Goal: Task Accomplishment & Management: Manage account settings

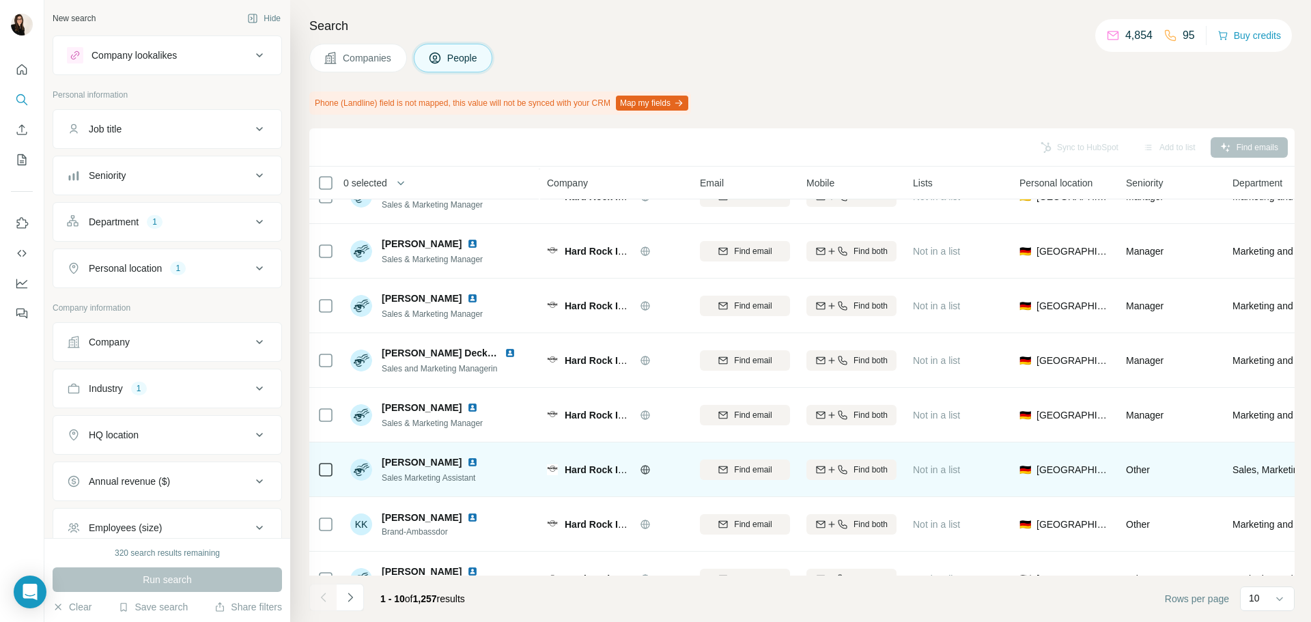
scroll to position [177, 0]
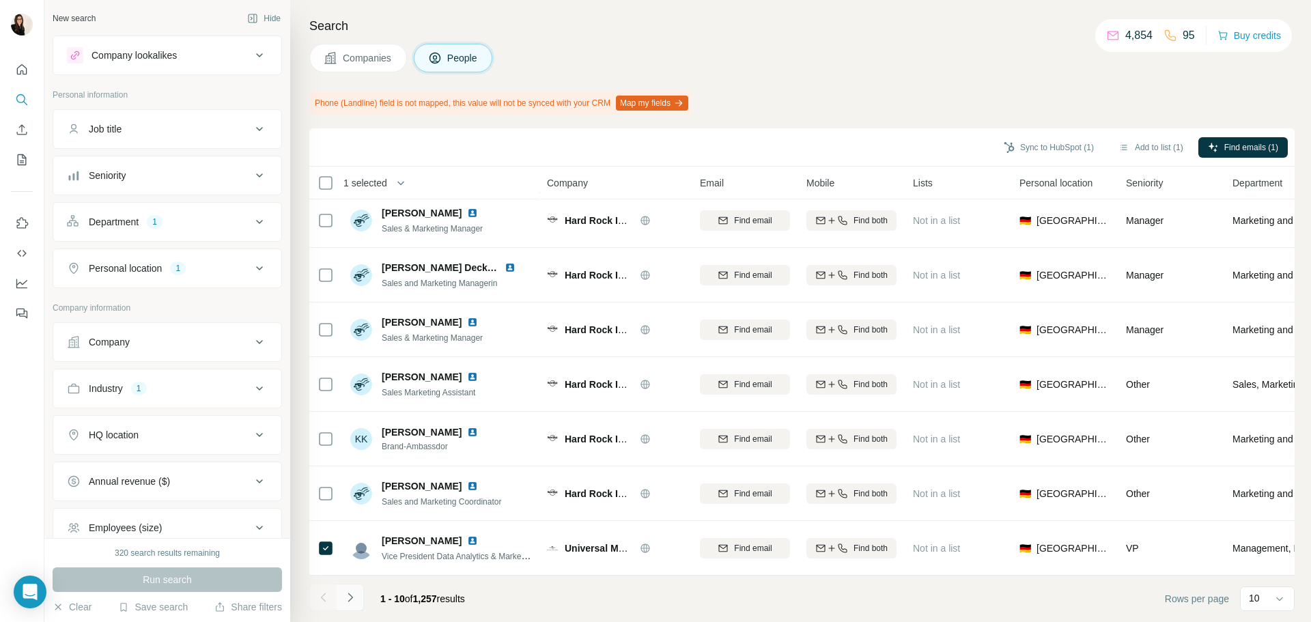
click at [352, 474] on icon "Navigate to next page" at bounding box center [351, 598] width 14 height 14
click at [353, 474] on icon "Navigate to next page" at bounding box center [351, 598] width 14 height 14
click at [355, 474] on icon "Navigate to next page" at bounding box center [351, 598] width 14 height 14
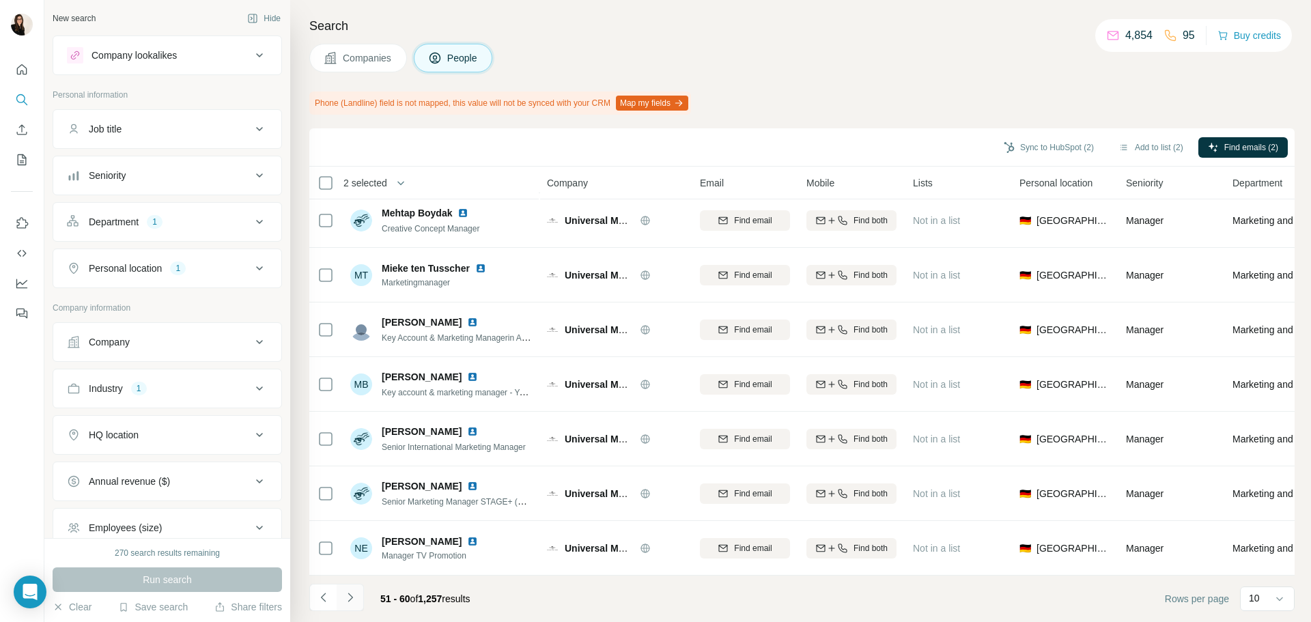
click at [355, 474] on icon "Navigate to next page" at bounding box center [351, 598] width 14 height 14
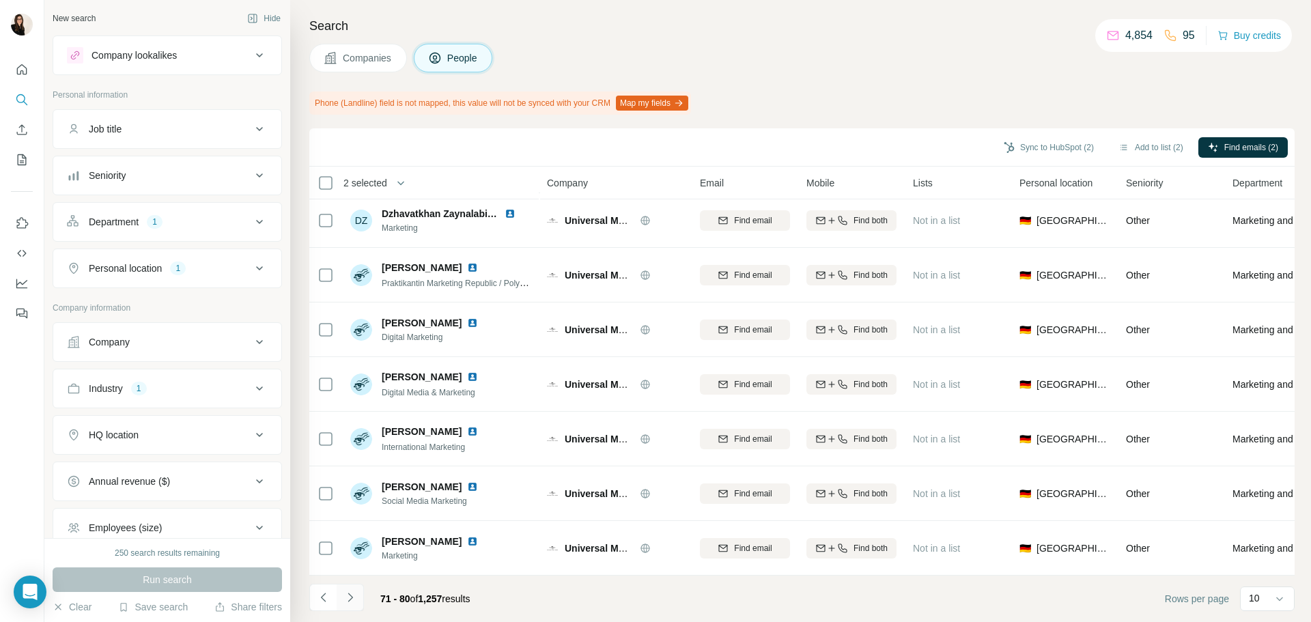
click at [355, 474] on icon "Navigate to next page" at bounding box center [351, 598] width 14 height 14
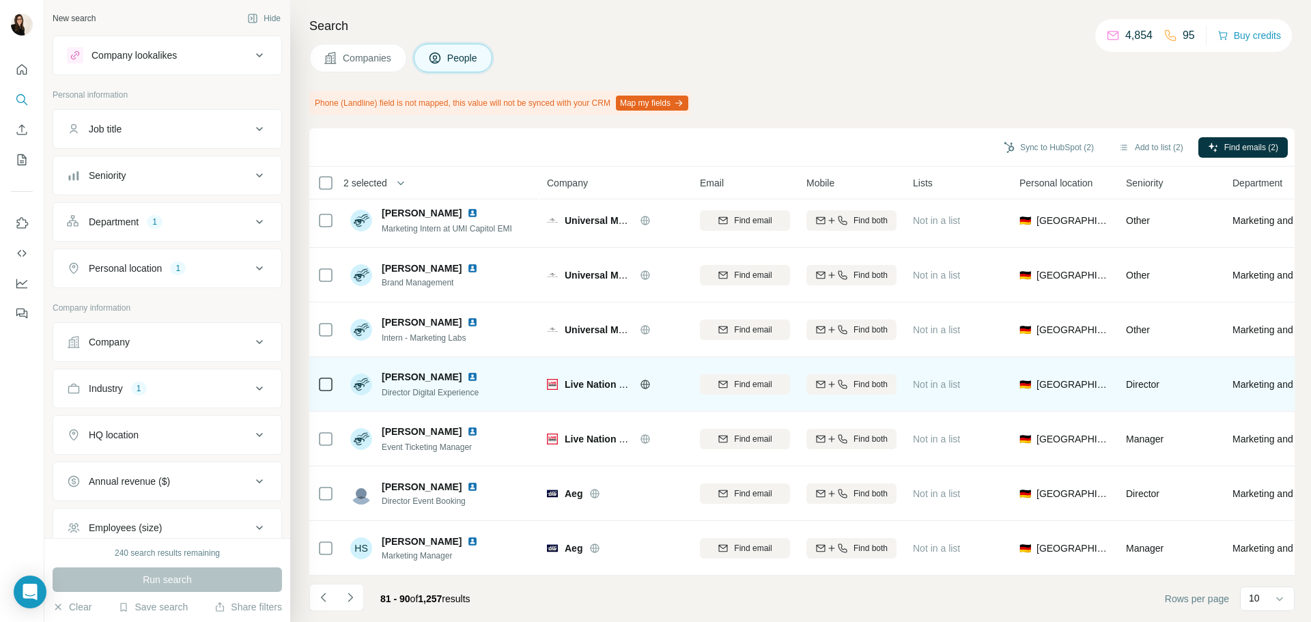
click at [318, 376] on icon at bounding box center [326, 384] width 16 height 16
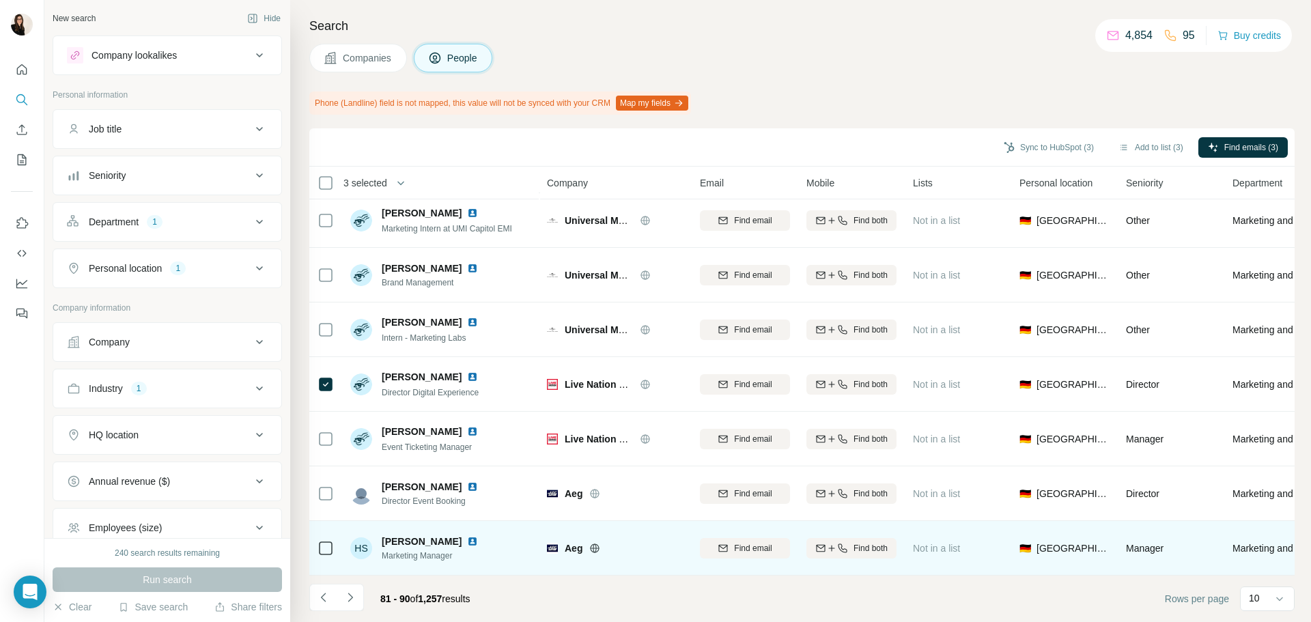
click at [335, 474] on td at bounding box center [325, 548] width 33 height 55
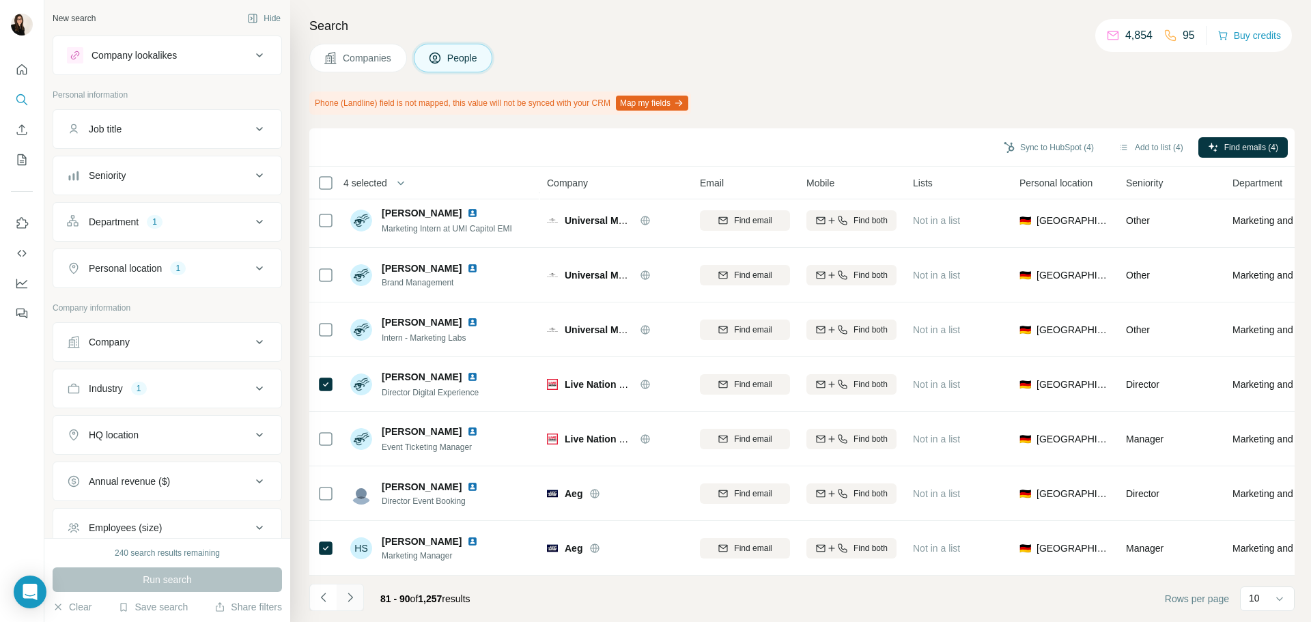
click at [355, 474] on icon "Navigate to next page" at bounding box center [351, 598] width 14 height 14
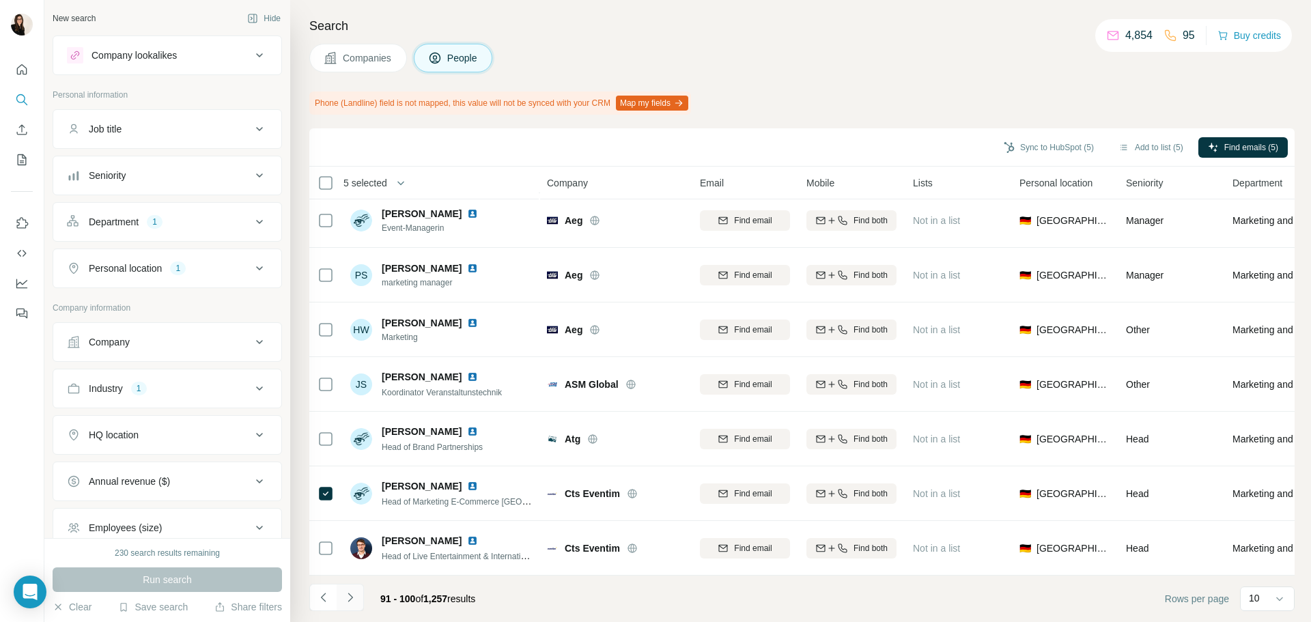
click at [342, 474] on button "Navigate to next page" at bounding box center [350, 597] width 27 height 27
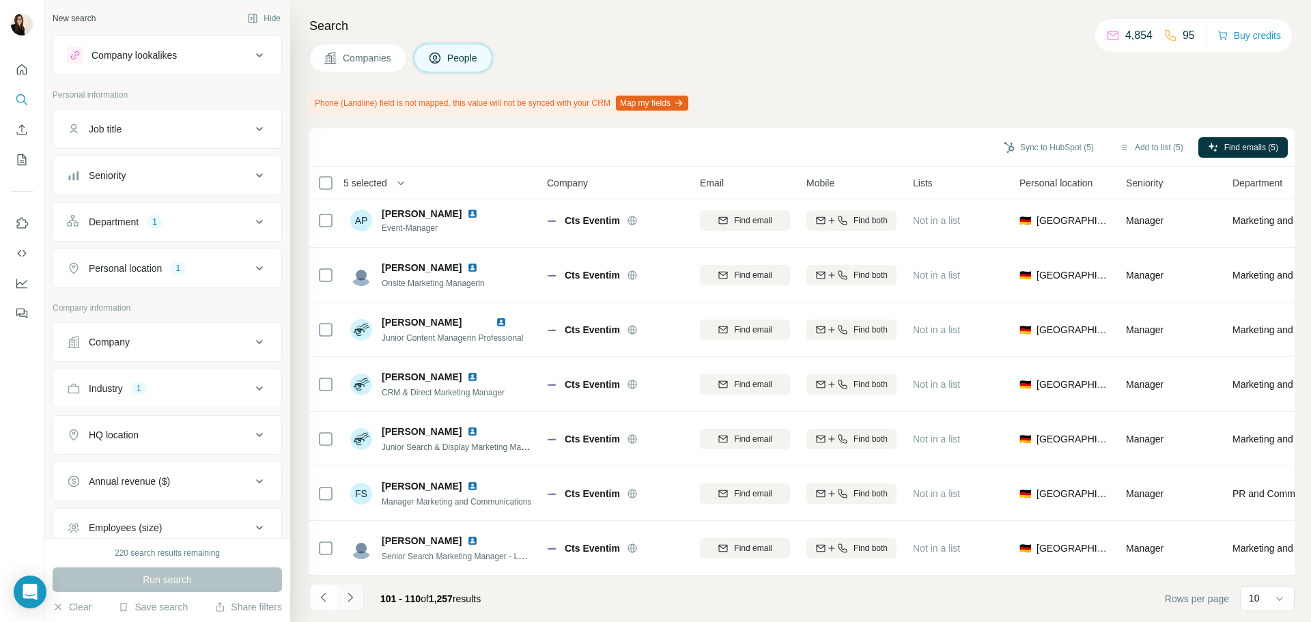
click at [359, 474] on button "Navigate to next page" at bounding box center [350, 597] width 27 height 27
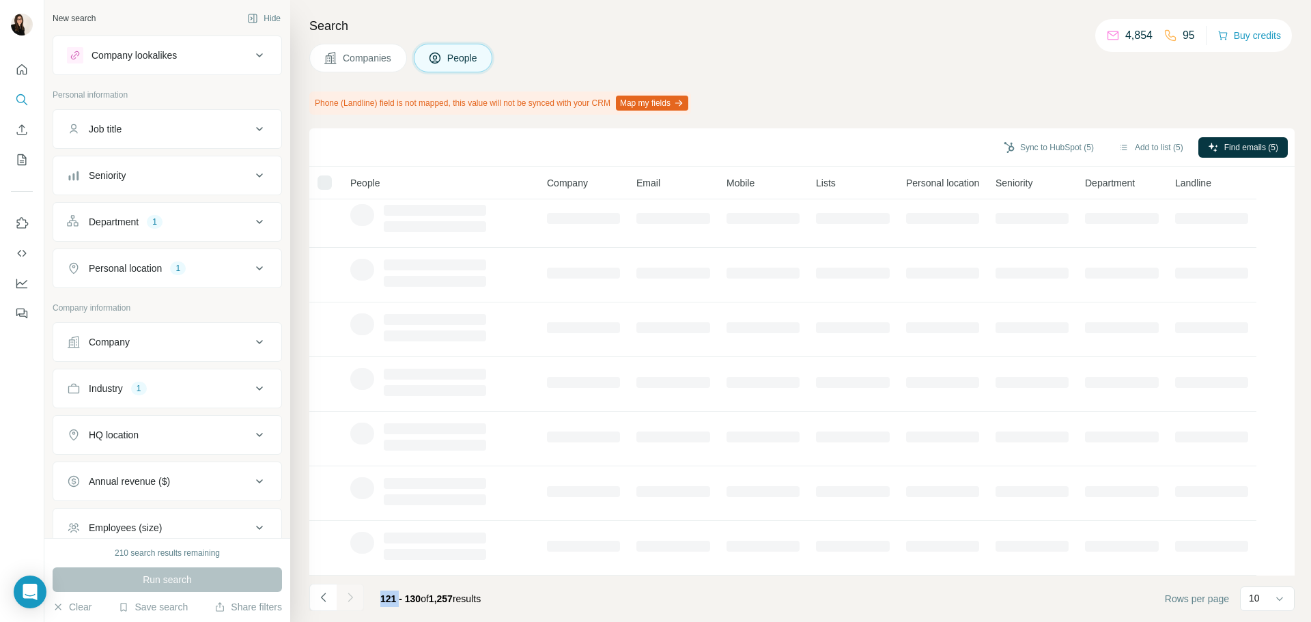
click at [359, 474] on div at bounding box center [350, 597] width 27 height 27
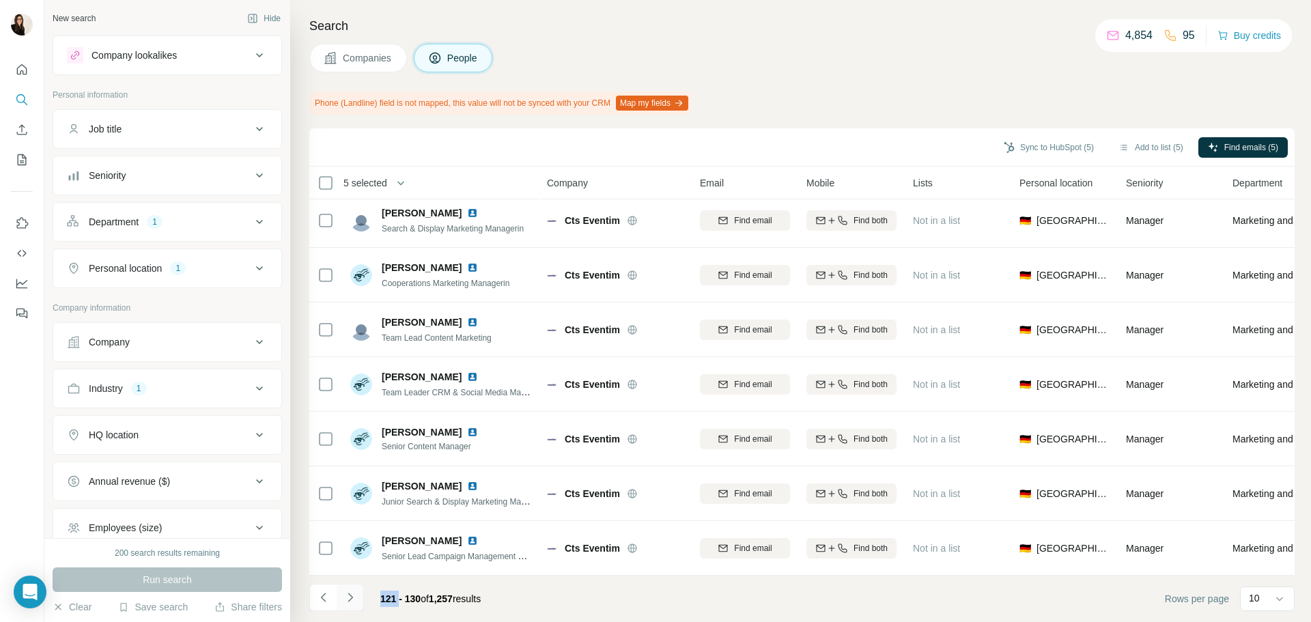
click at [354, 474] on icon "Navigate to next page" at bounding box center [351, 598] width 14 height 14
click at [326, 474] on icon "Navigate to previous page" at bounding box center [324, 598] width 14 height 14
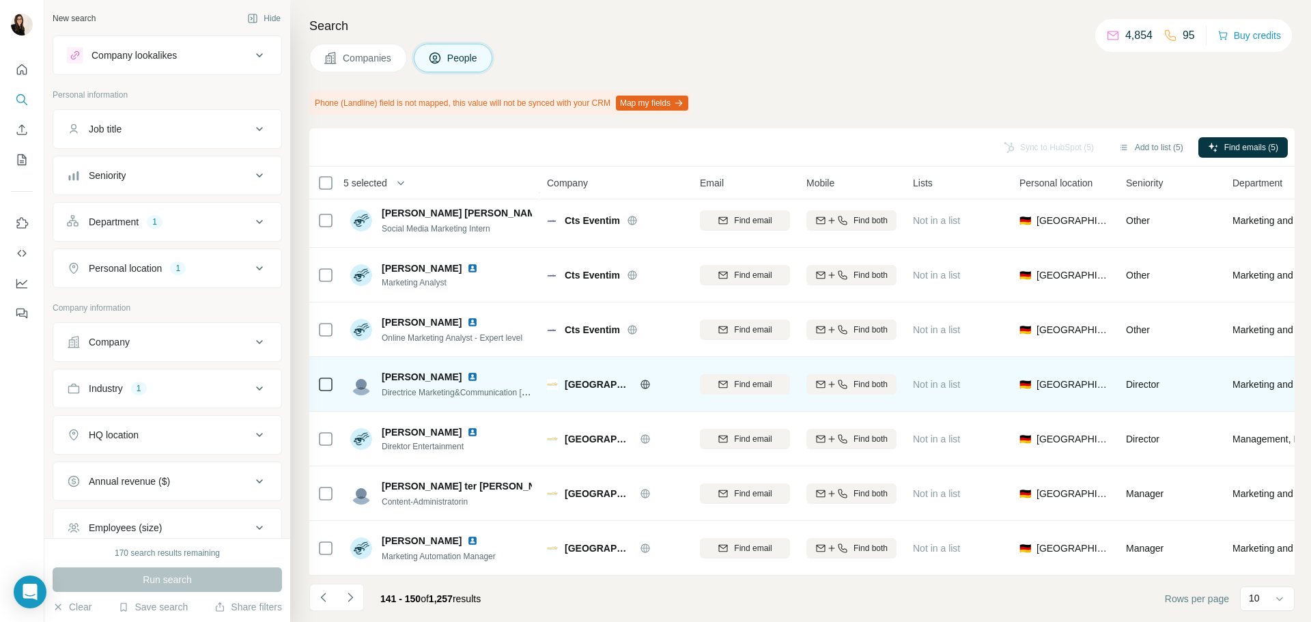
click at [326, 385] on icon at bounding box center [326, 384] width 16 height 16
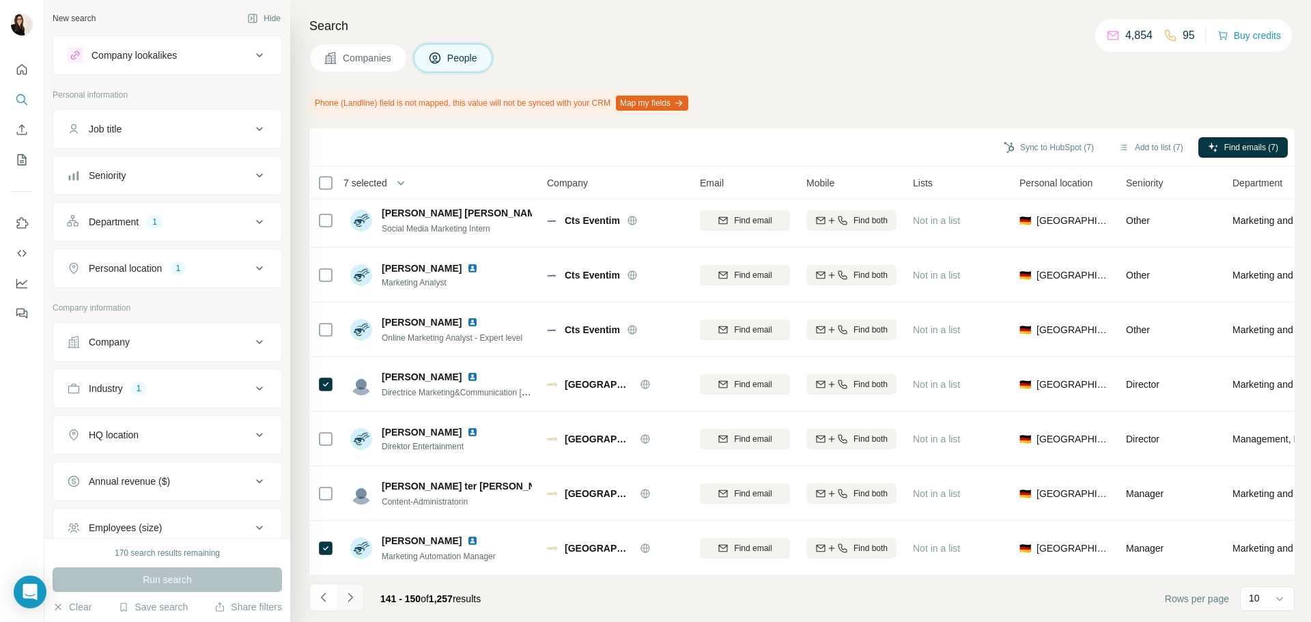
click at [355, 474] on icon "Navigate to next page" at bounding box center [351, 598] width 14 height 14
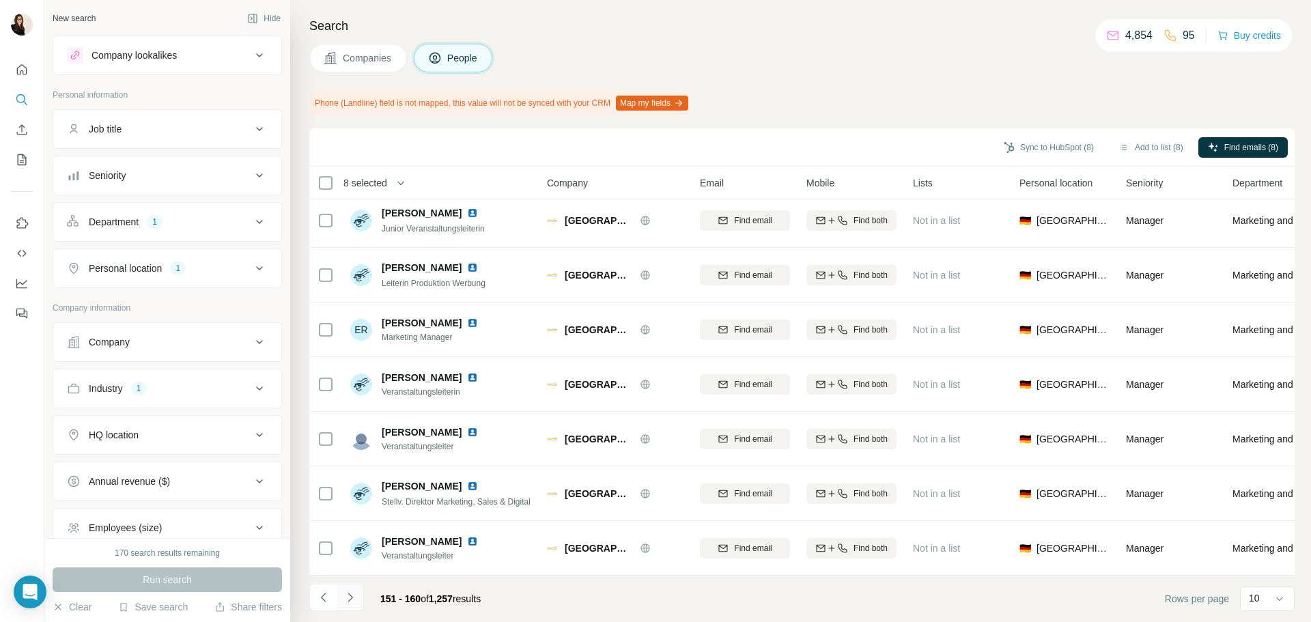
click at [351, 474] on button "Navigate to next page" at bounding box center [350, 597] width 27 height 27
click at [350, 474] on button "Navigate to next page" at bounding box center [350, 597] width 27 height 27
click at [350, 474] on icon "Navigate to next page" at bounding box center [351, 598] width 14 height 14
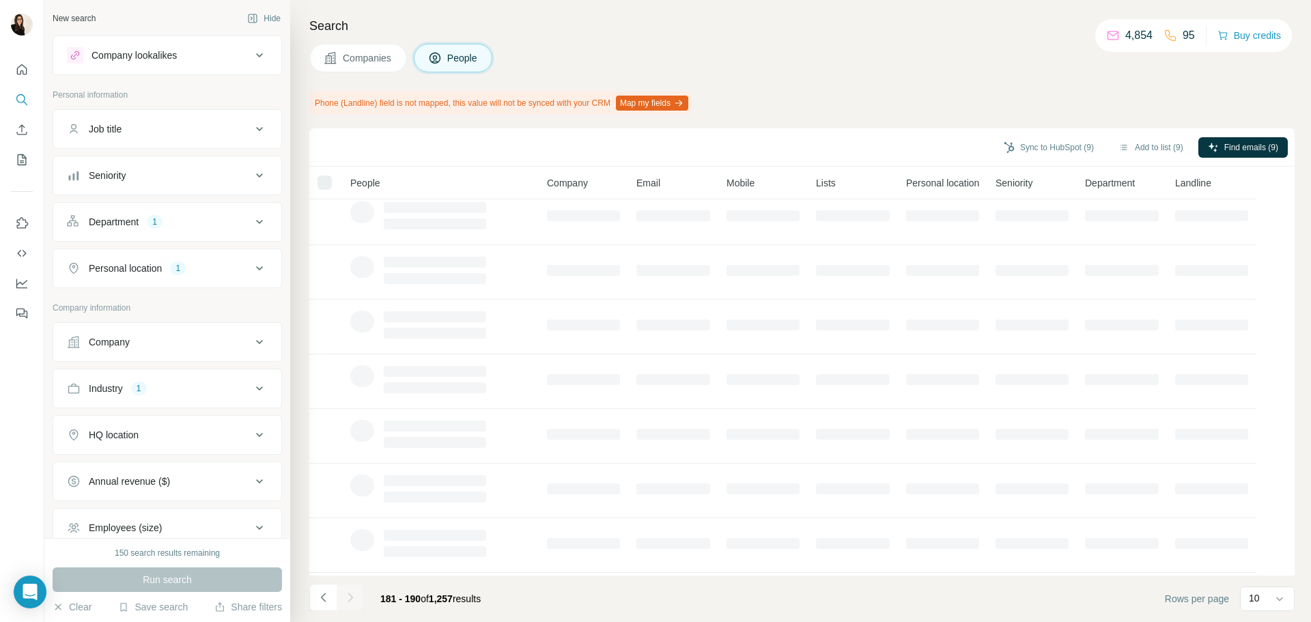
scroll to position [0, 0]
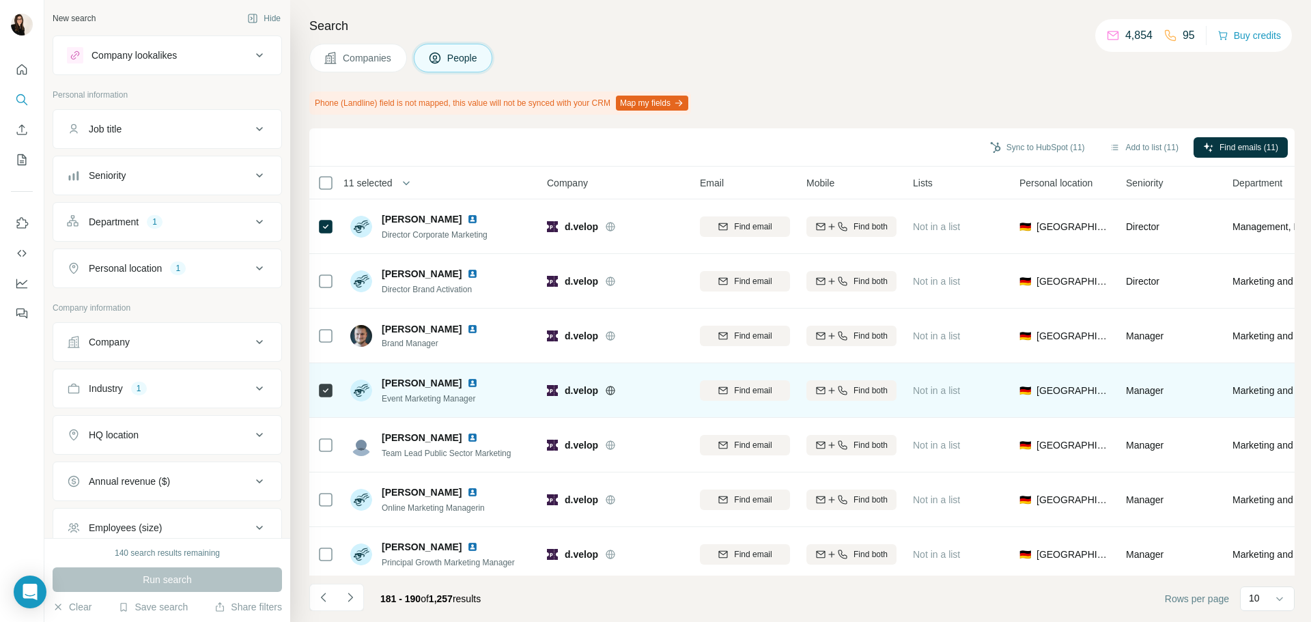
click at [322, 402] on div at bounding box center [326, 391] width 16 height 38
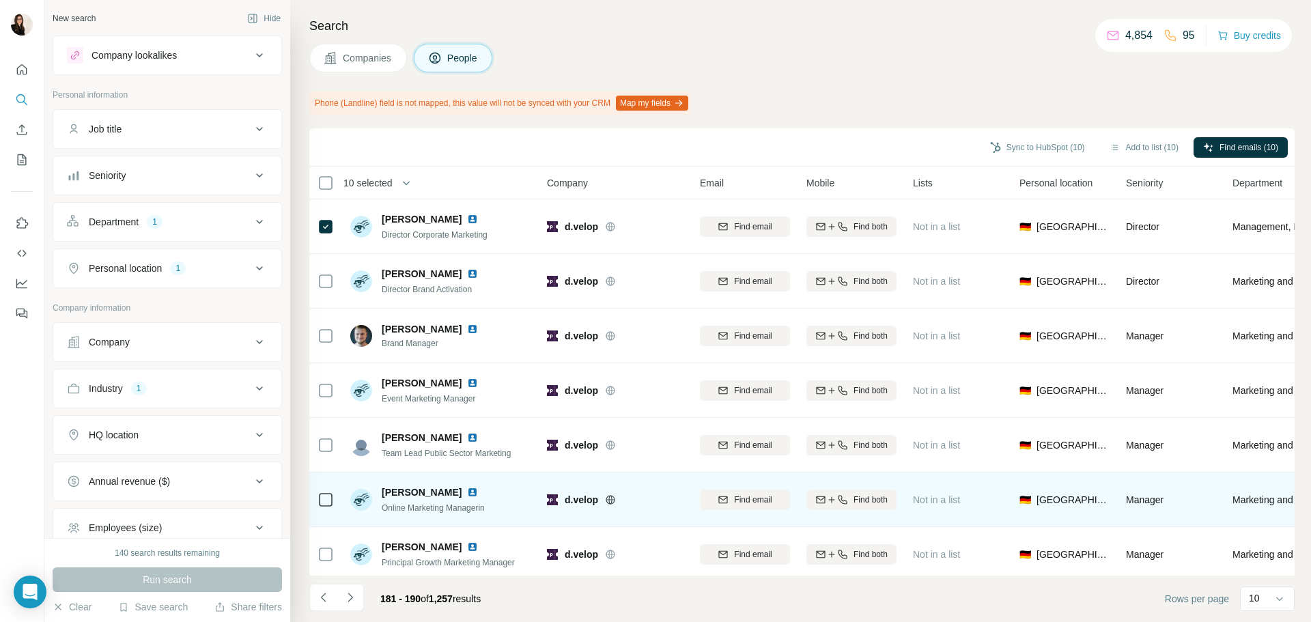
click at [317, 474] on td at bounding box center [325, 500] width 33 height 55
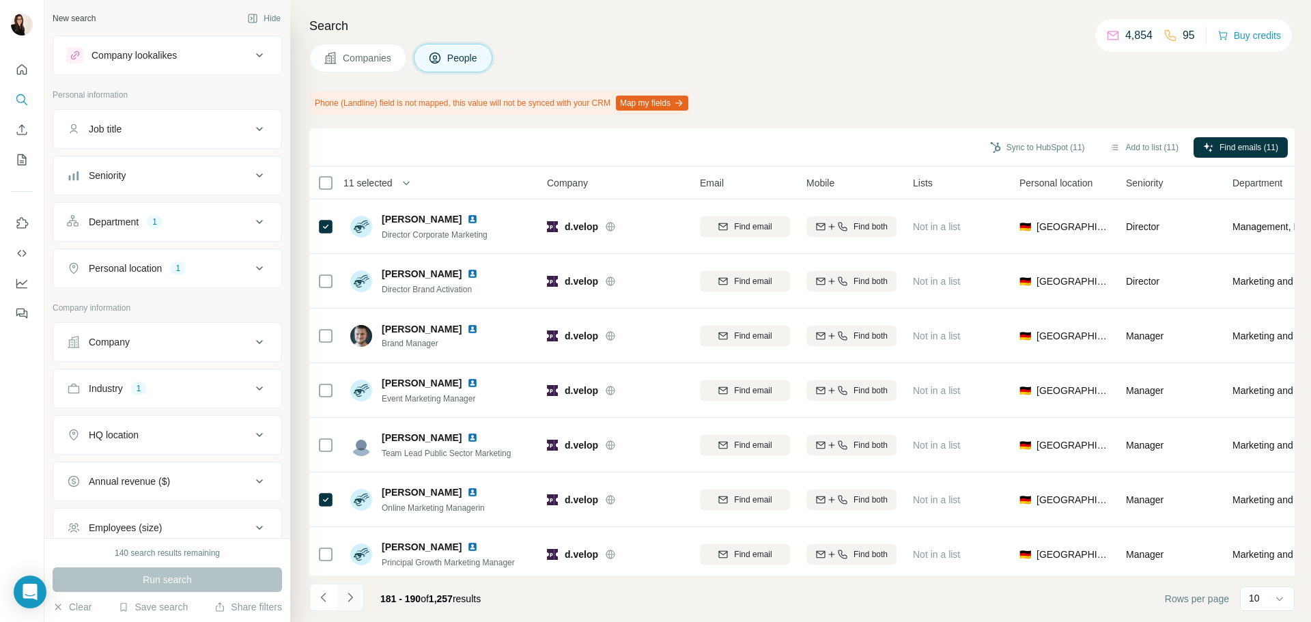
click at [348, 474] on icon "Navigate to next page" at bounding box center [351, 598] width 14 height 14
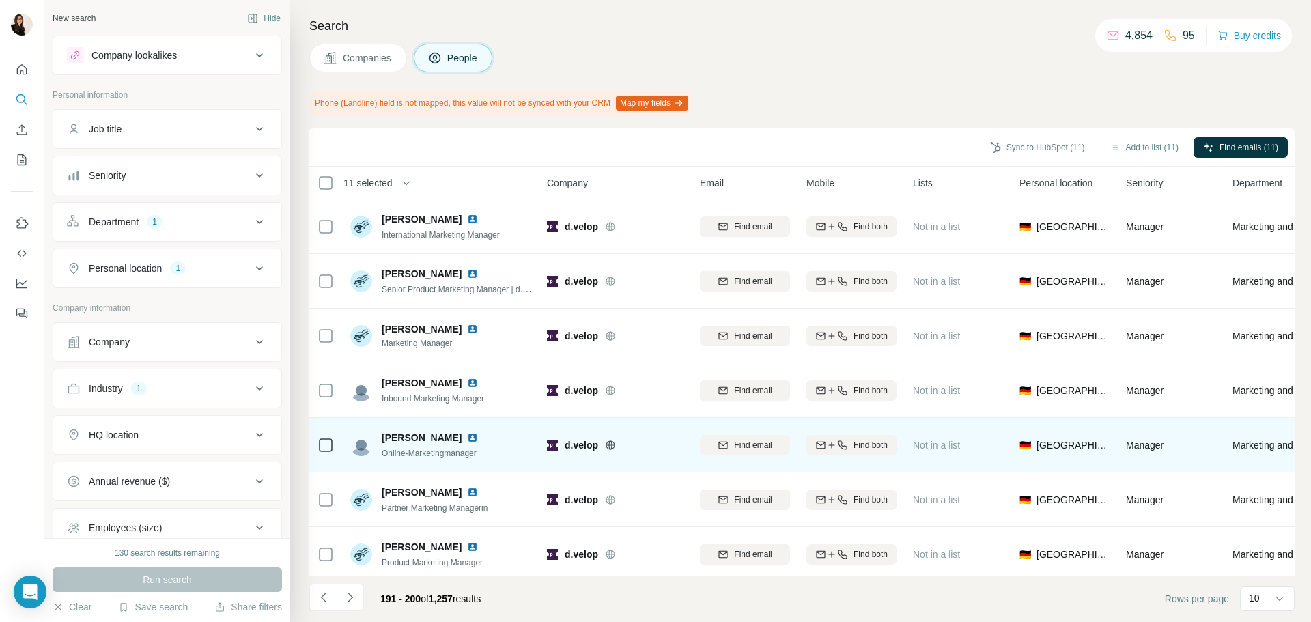
scroll to position [177, 0]
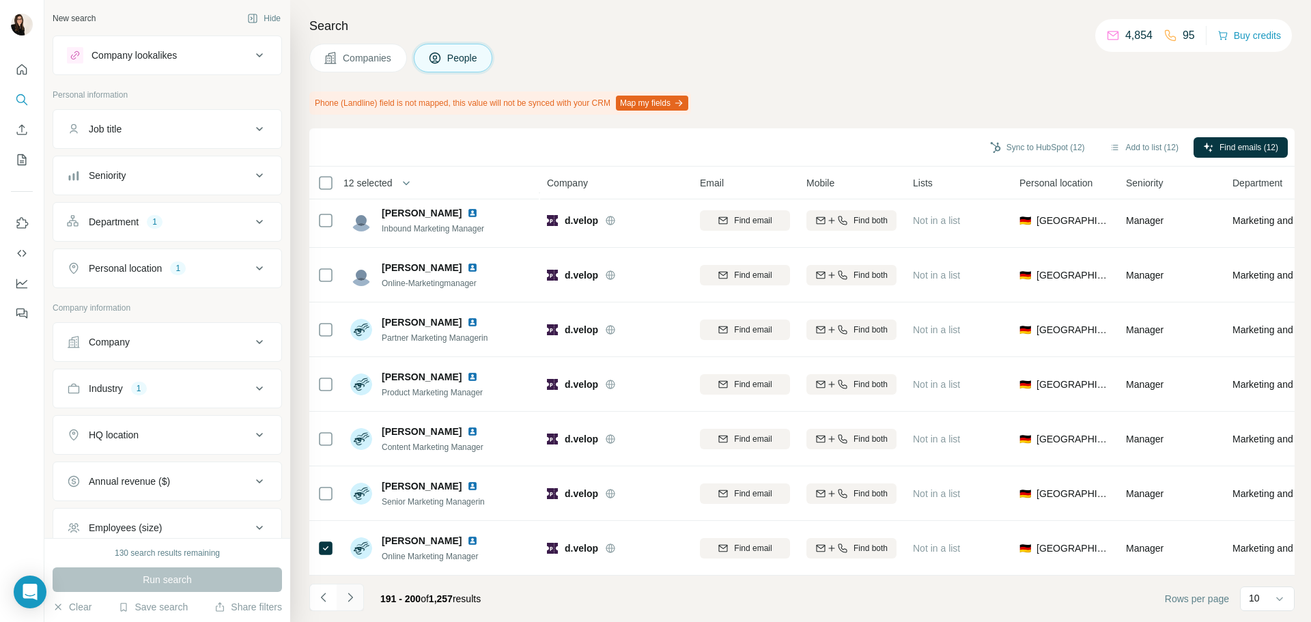
click at [348, 474] on icon "Navigate to next page" at bounding box center [351, 598] width 14 height 14
click at [357, 474] on button "Navigate to next page" at bounding box center [350, 597] width 27 height 27
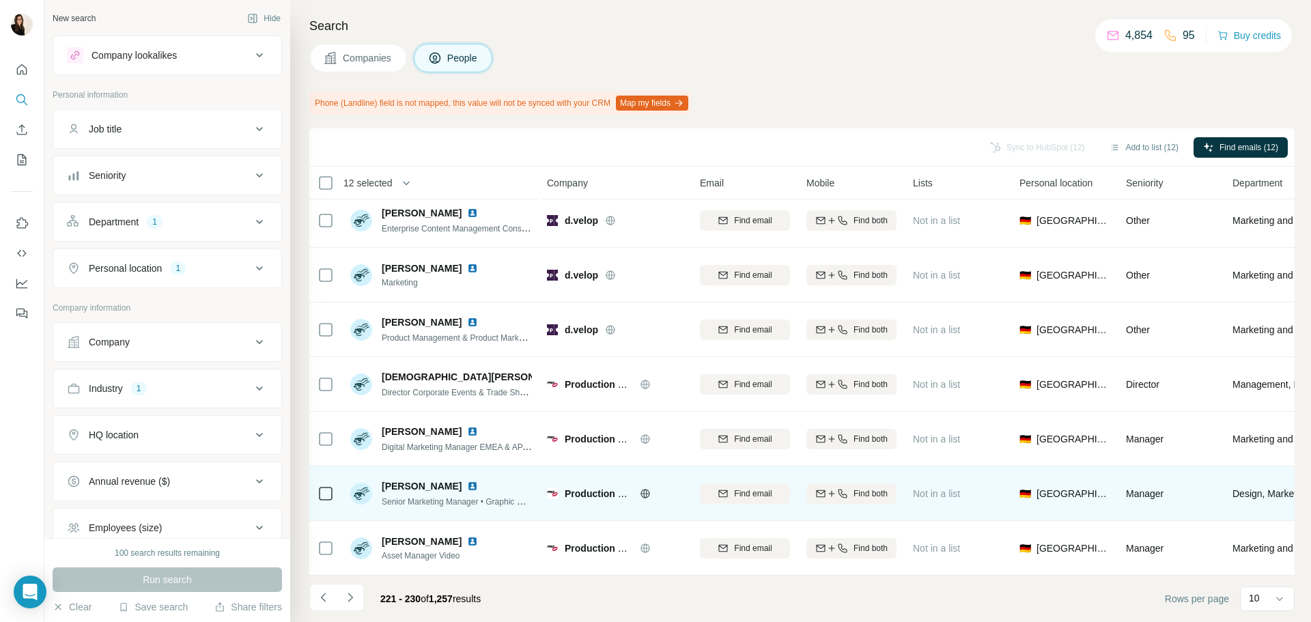
drag, startPoint x: 357, startPoint y: 598, endPoint x: 366, endPoint y: 480, distance: 117.8
click at [366, 474] on div "Sync to HubSpot (12) Add to list (12) Find emails (12) 12 selected People Compa…" at bounding box center [802, 375] width 986 height 494
click at [318, 474] on td at bounding box center [325, 494] width 33 height 55
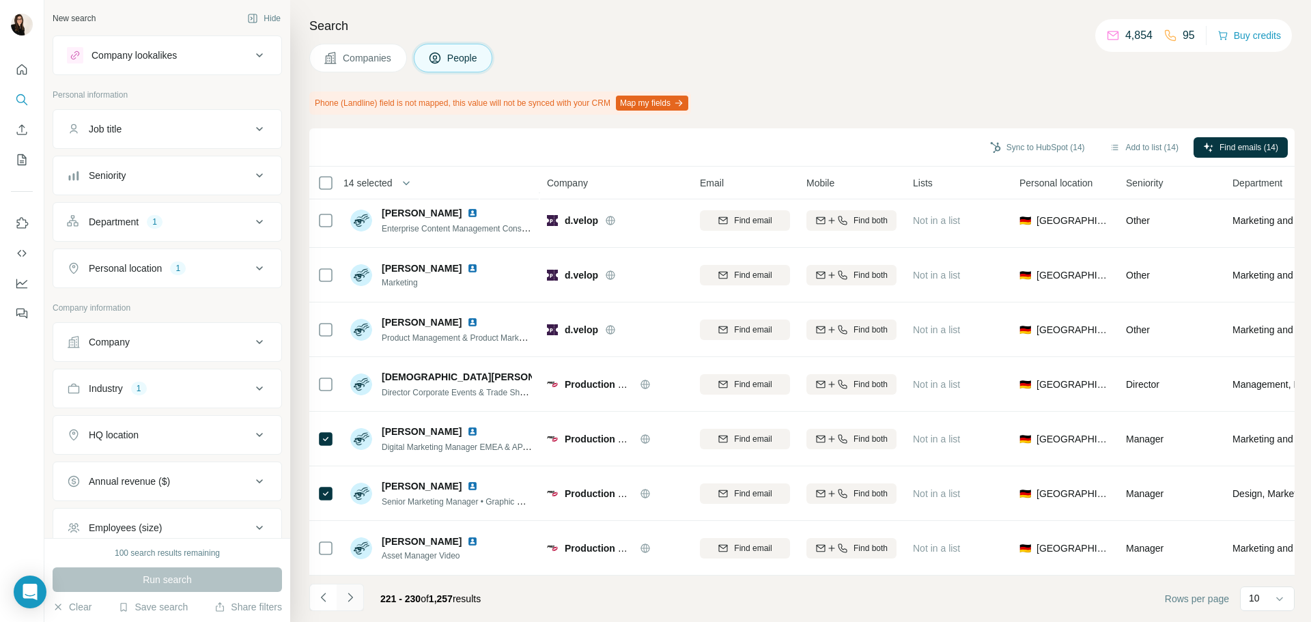
click at [362, 474] on button "Navigate to next page" at bounding box center [350, 597] width 27 height 27
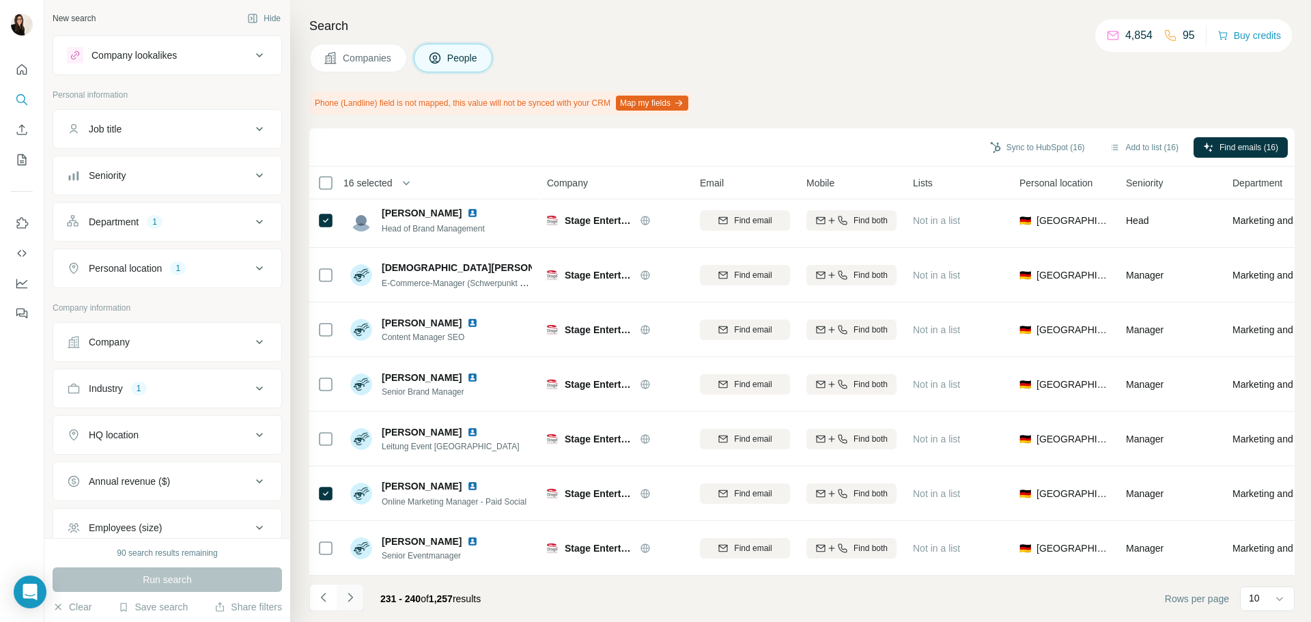
click at [359, 474] on button "Navigate to next page" at bounding box center [350, 597] width 27 height 27
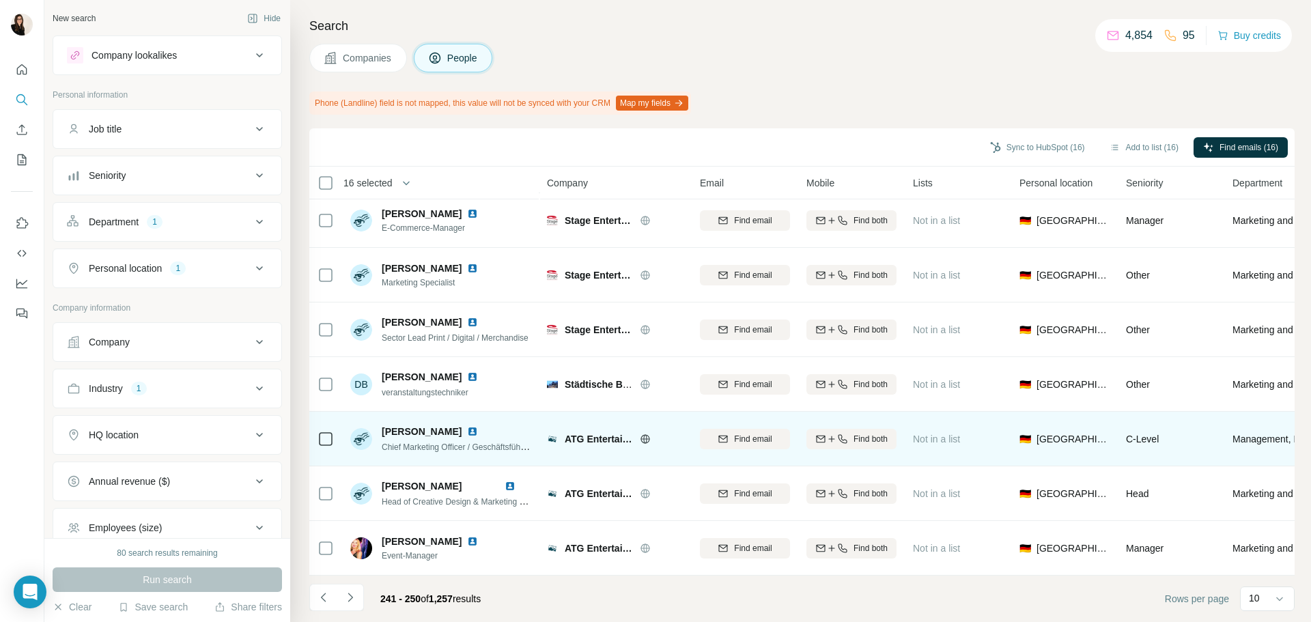
click at [324, 441] on div at bounding box center [326, 439] width 16 height 38
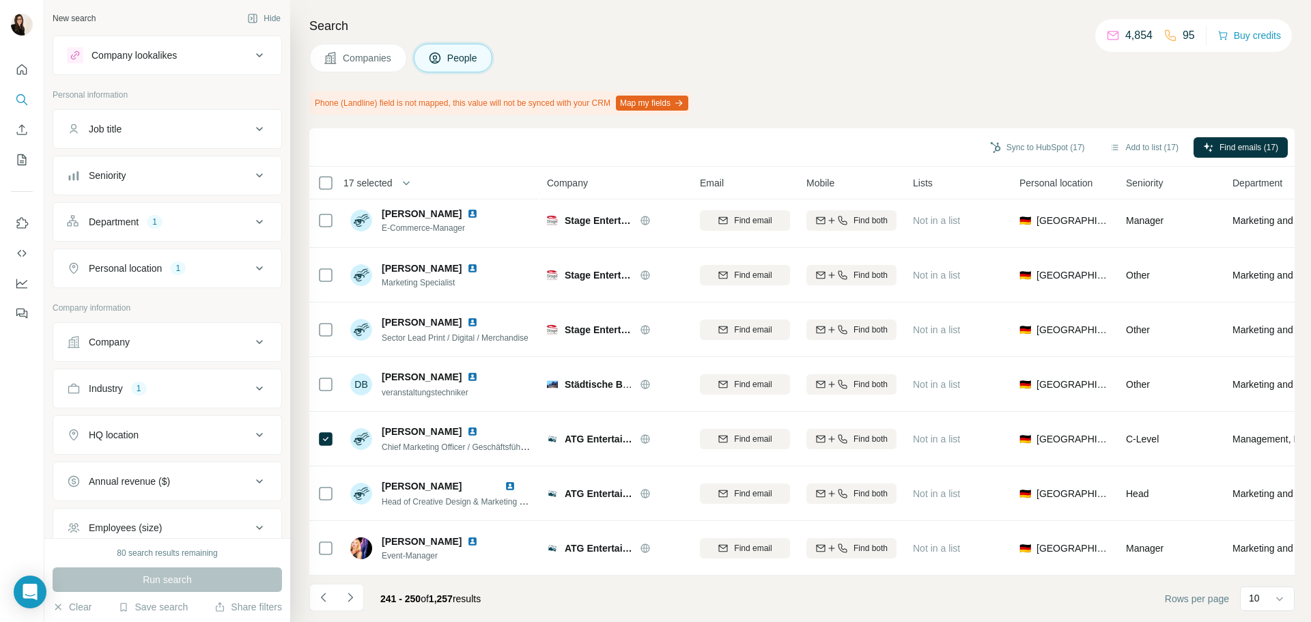
click at [347, 474] on icon "Navigate to next page" at bounding box center [351, 598] width 14 height 14
click at [351, 474] on icon "Navigate to next page" at bounding box center [350, 597] width 5 height 9
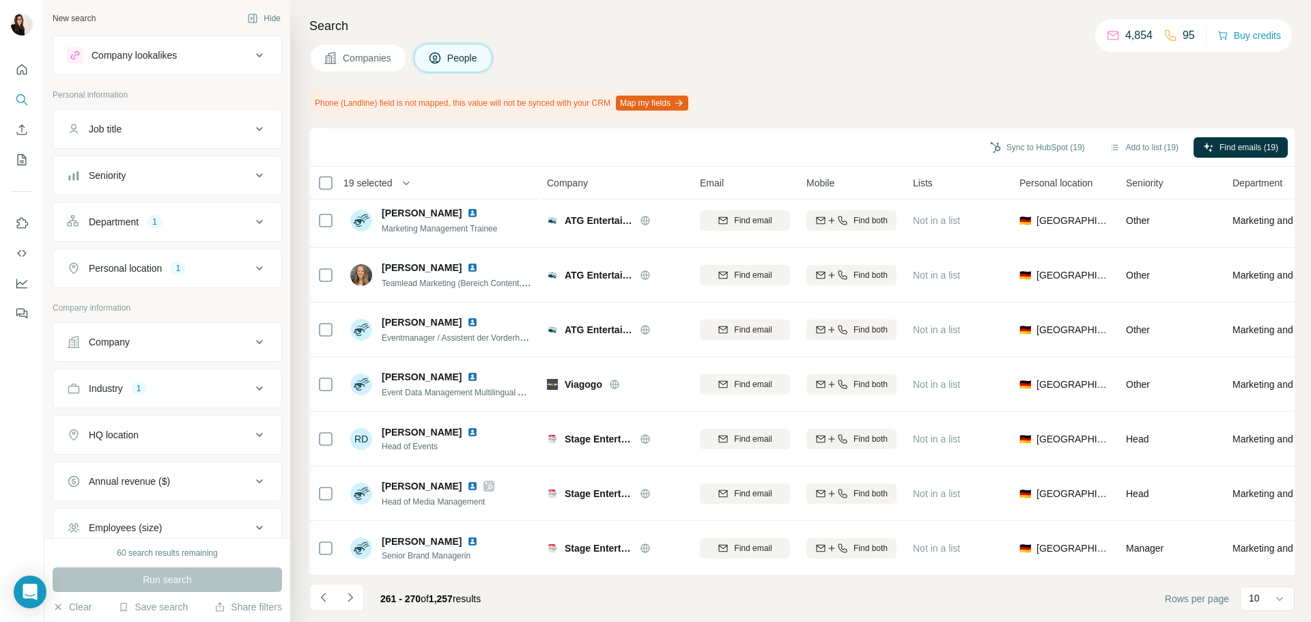
click at [348, 474] on icon "Navigate to next page" at bounding box center [351, 598] width 14 height 14
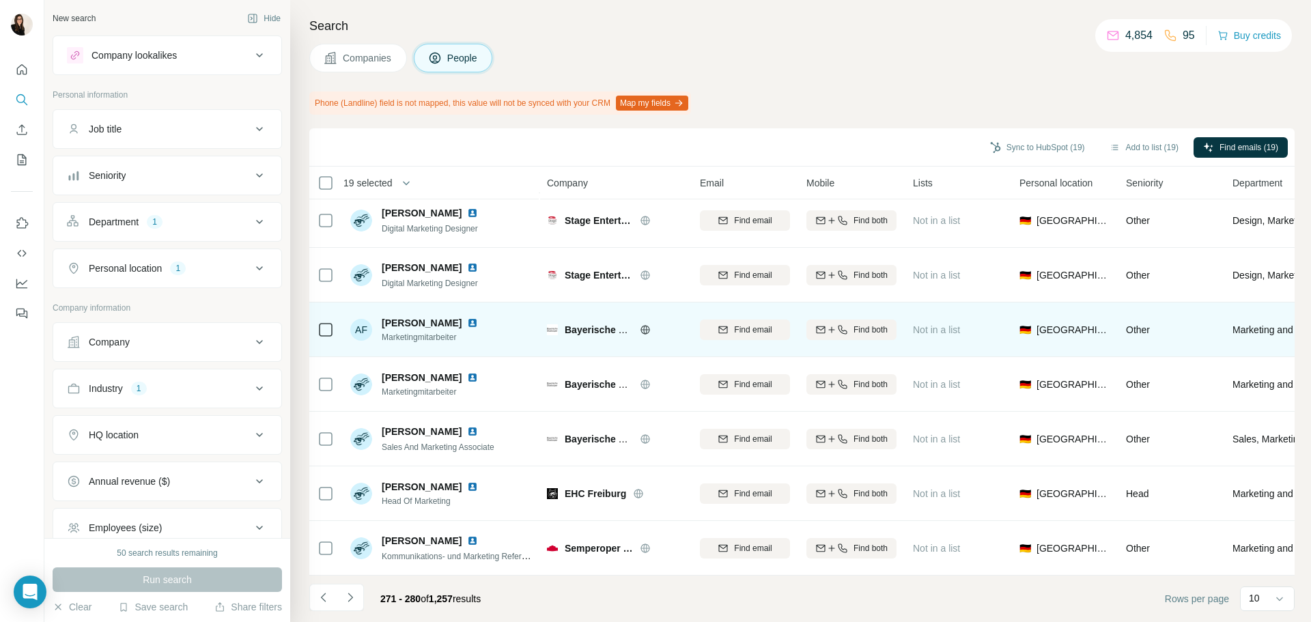
click at [312, 314] on td at bounding box center [325, 330] width 33 height 55
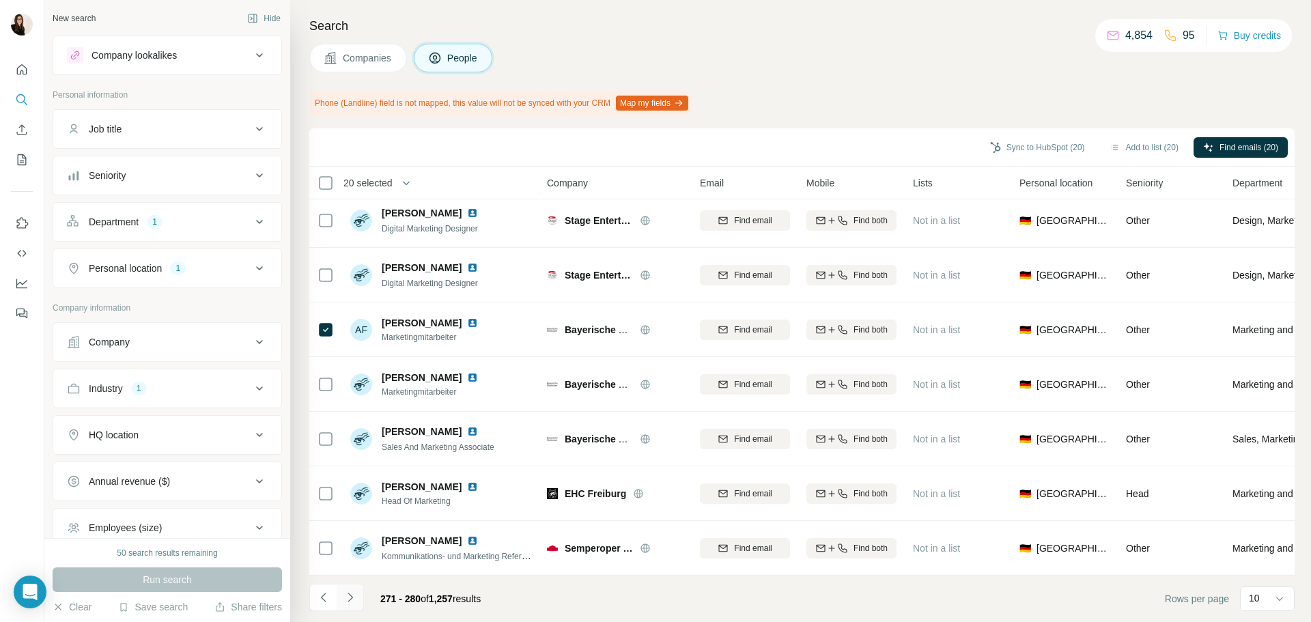
click at [359, 474] on button "Navigate to next page" at bounding box center [350, 597] width 27 height 27
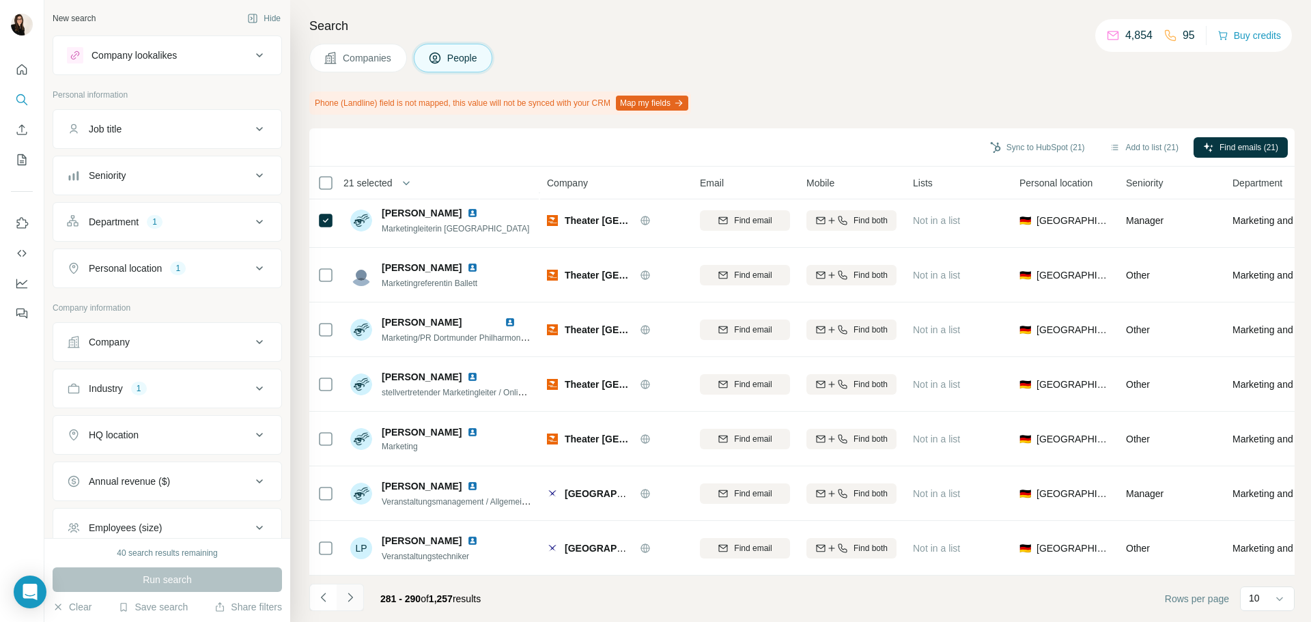
click at [358, 474] on button "Navigate to next page" at bounding box center [350, 597] width 27 height 27
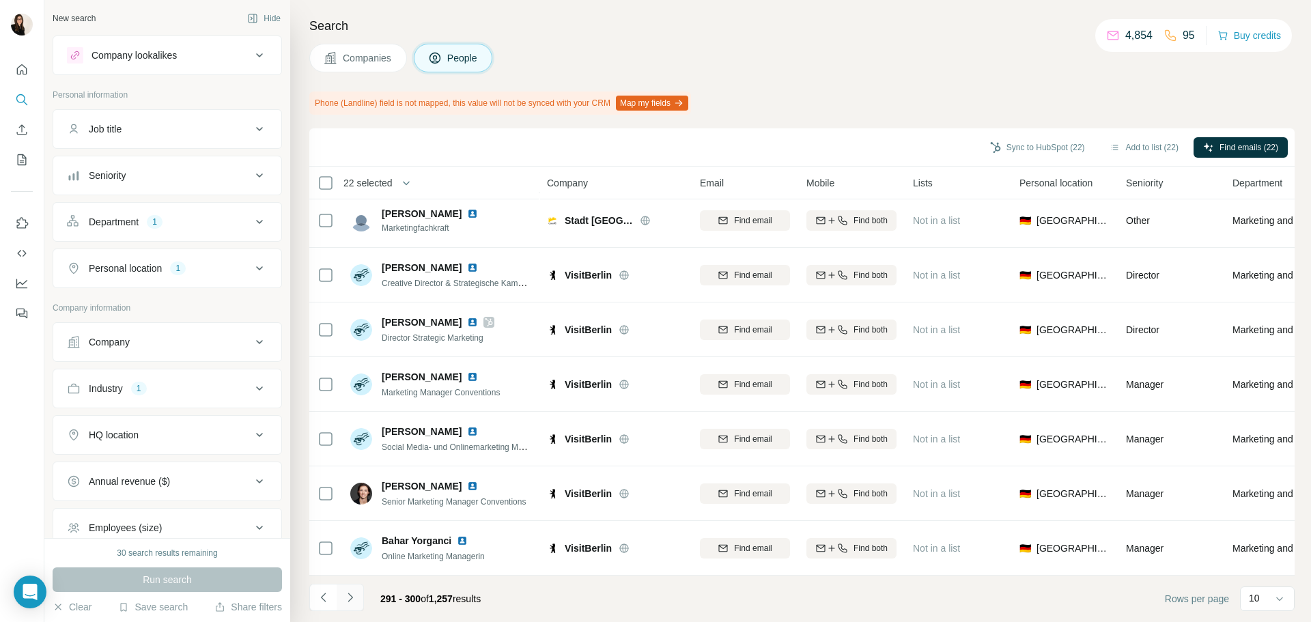
click at [352, 474] on button "Navigate to next page" at bounding box center [350, 597] width 27 height 27
click at [345, 474] on icon "Navigate to next page" at bounding box center [351, 598] width 14 height 14
click at [1048, 154] on button "Add to list (22)" at bounding box center [1144, 147] width 88 height 20
click at [1048, 145] on button "Add to list (22)" at bounding box center [1144, 147] width 88 height 20
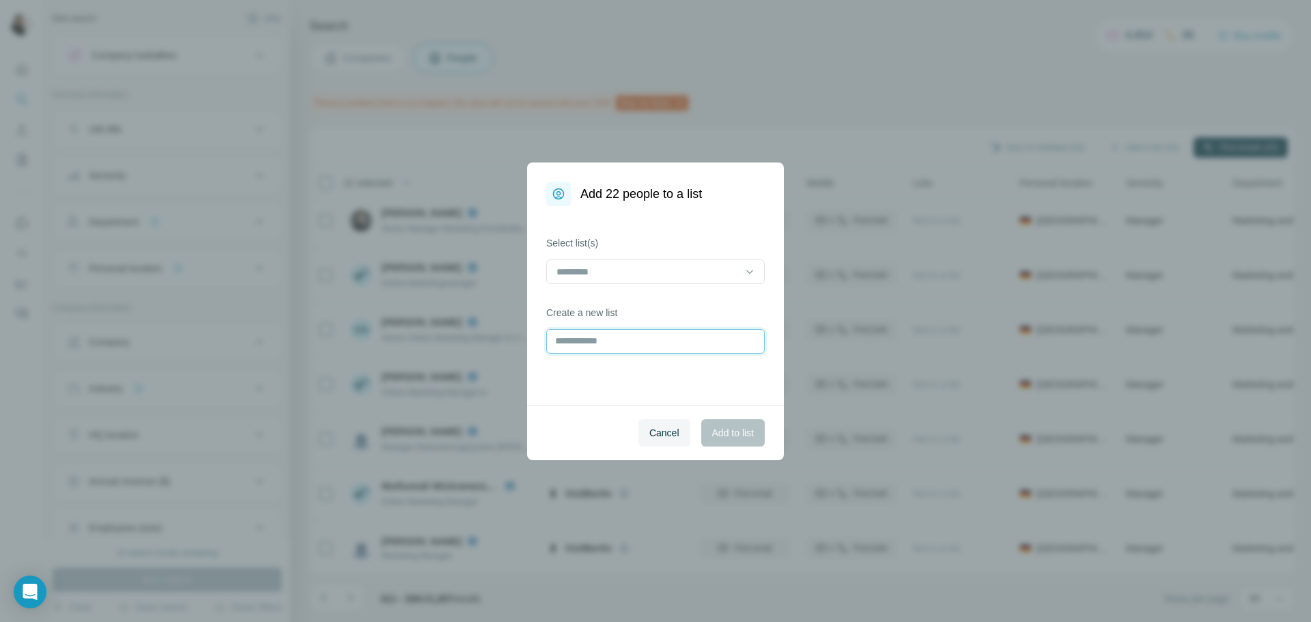
click at [661, 331] on input "text" at bounding box center [655, 341] width 219 height 25
paste input "**********"
type input "**********"
click at [712, 438] on span "Add to list" at bounding box center [733, 433] width 42 height 14
